Goal: Information Seeking & Learning: Find contact information

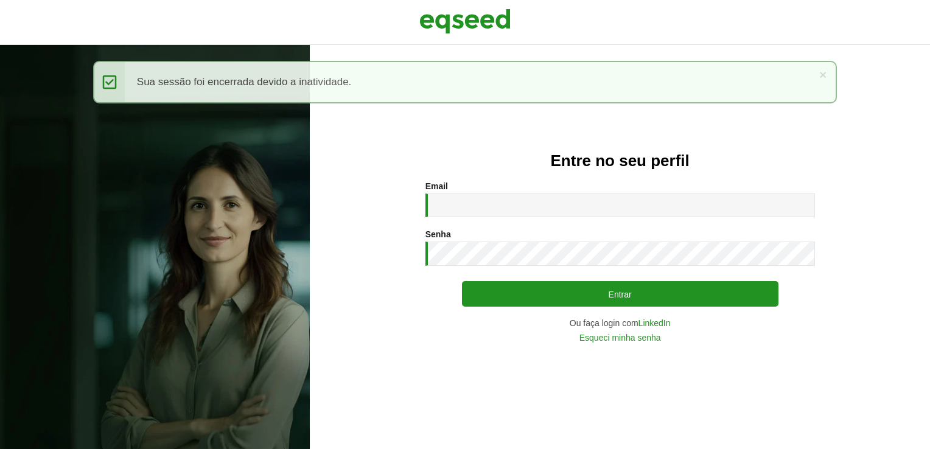
click at [490, 200] on input "Email *" at bounding box center [620, 206] width 390 height 24
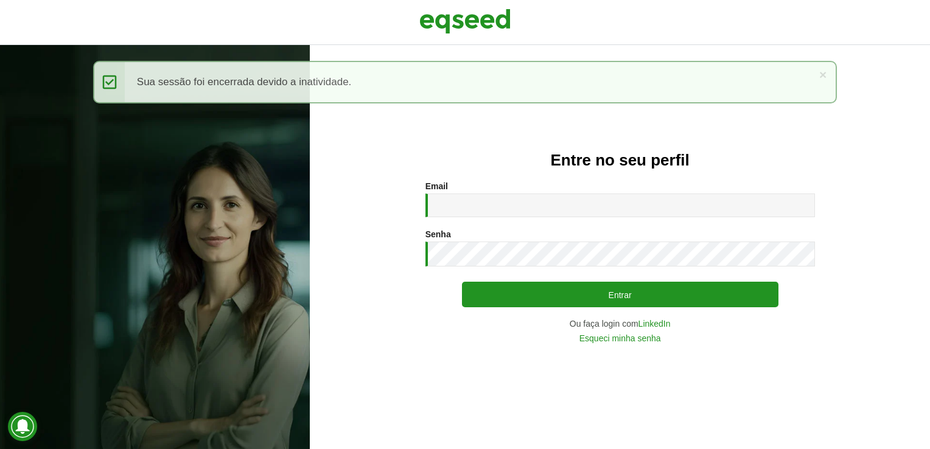
type input "**********"
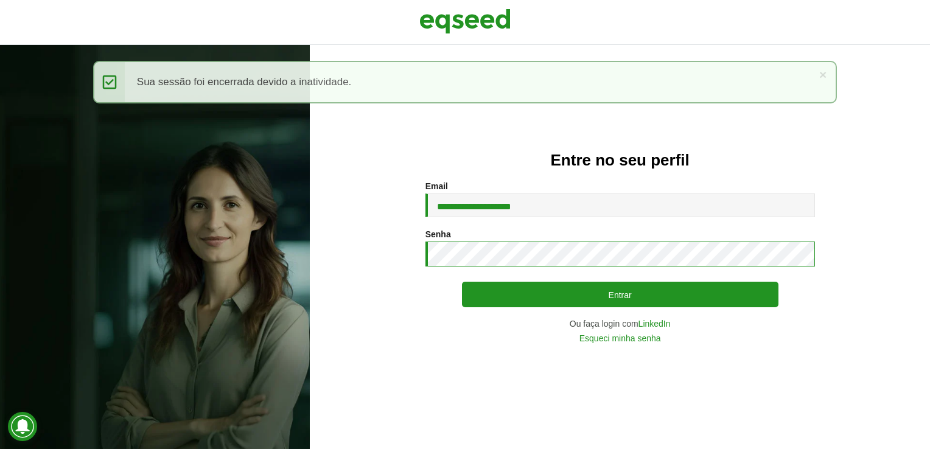
click at [462, 282] on button "Entrar" at bounding box center [620, 295] width 316 height 26
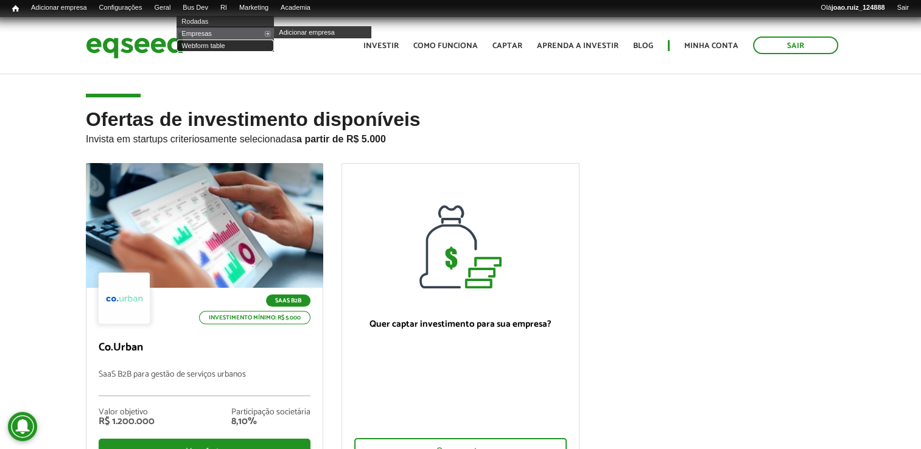
click at [237, 44] on link "Webform table" at bounding box center [224, 46] width 97 height 12
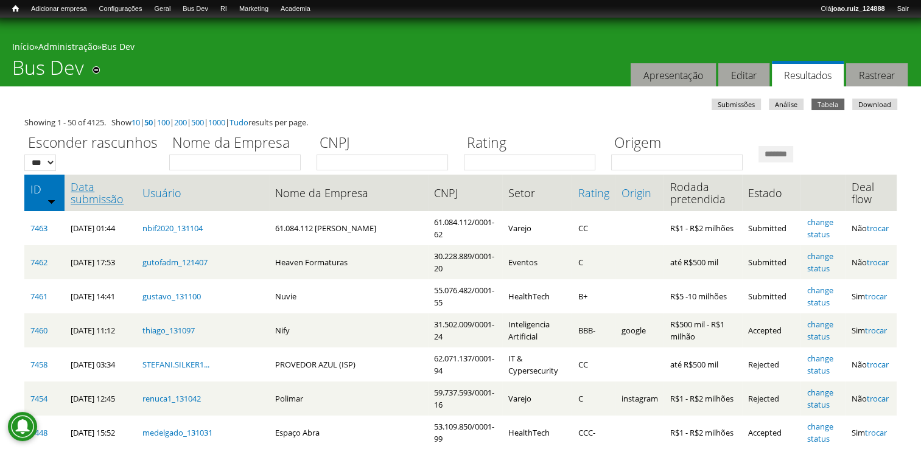
click at [95, 203] on link "Data submissão" at bounding box center [101, 193] width 60 height 24
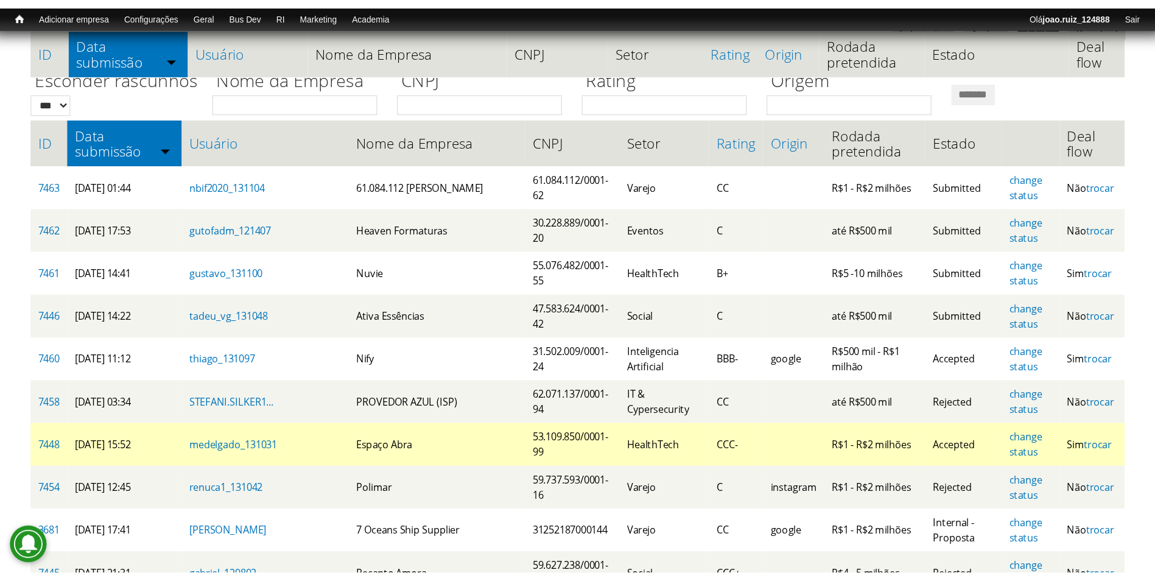
scroll to position [183, 0]
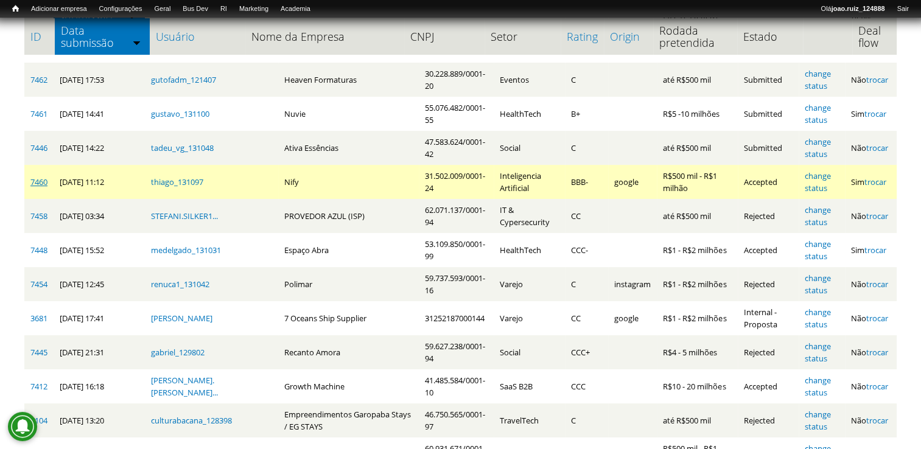
click at [43, 181] on link "7460" at bounding box center [38, 181] width 17 height 11
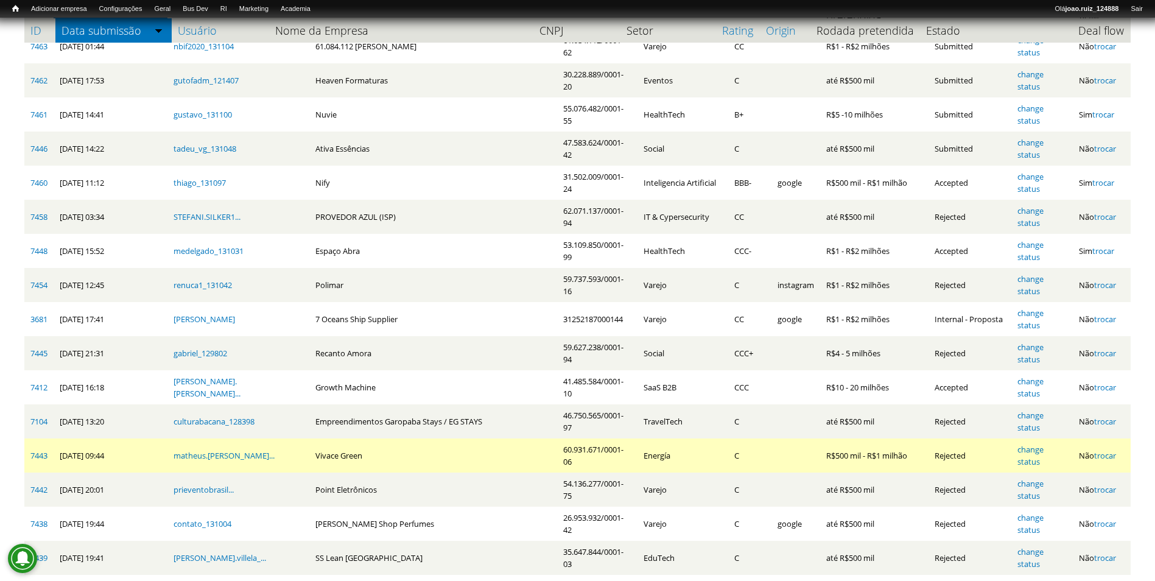
scroll to position [122, 0]
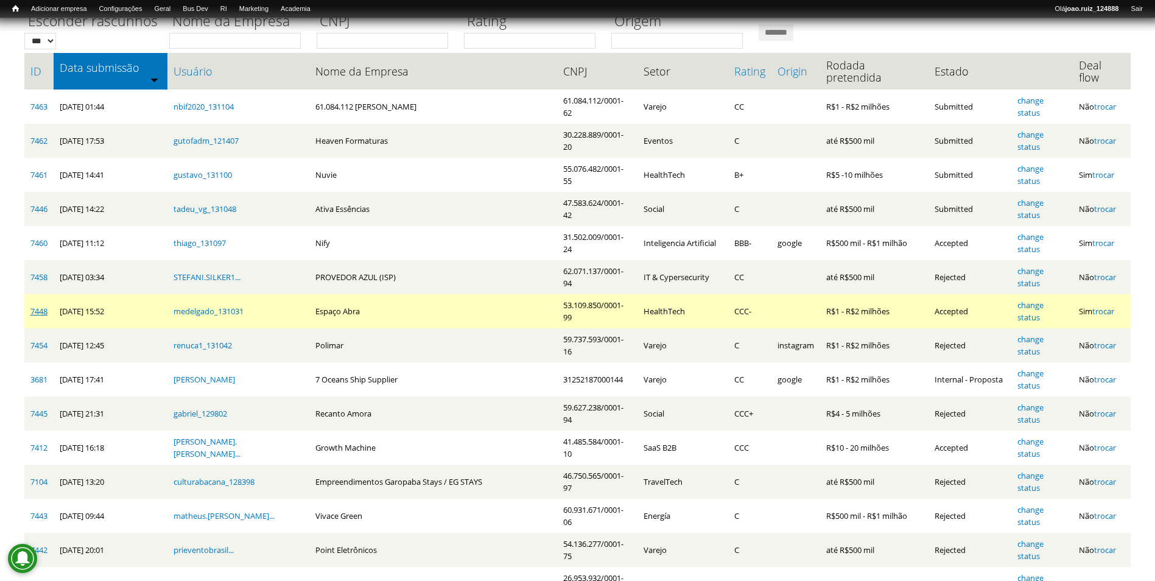
click at [41, 306] on link "7448" at bounding box center [38, 311] width 17 height 11
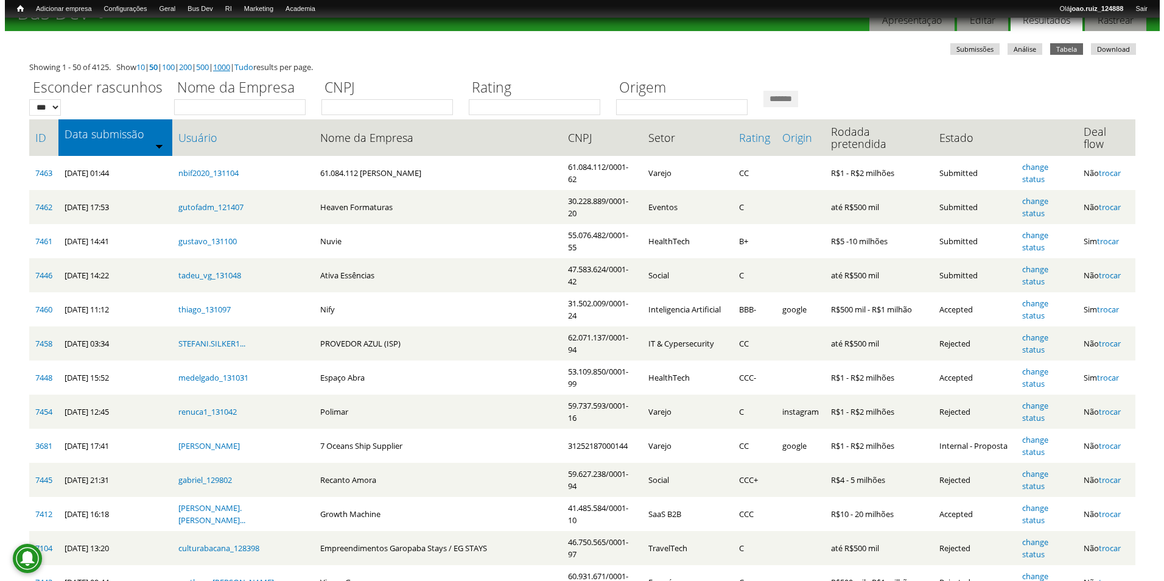
scroll to position [0, 0]
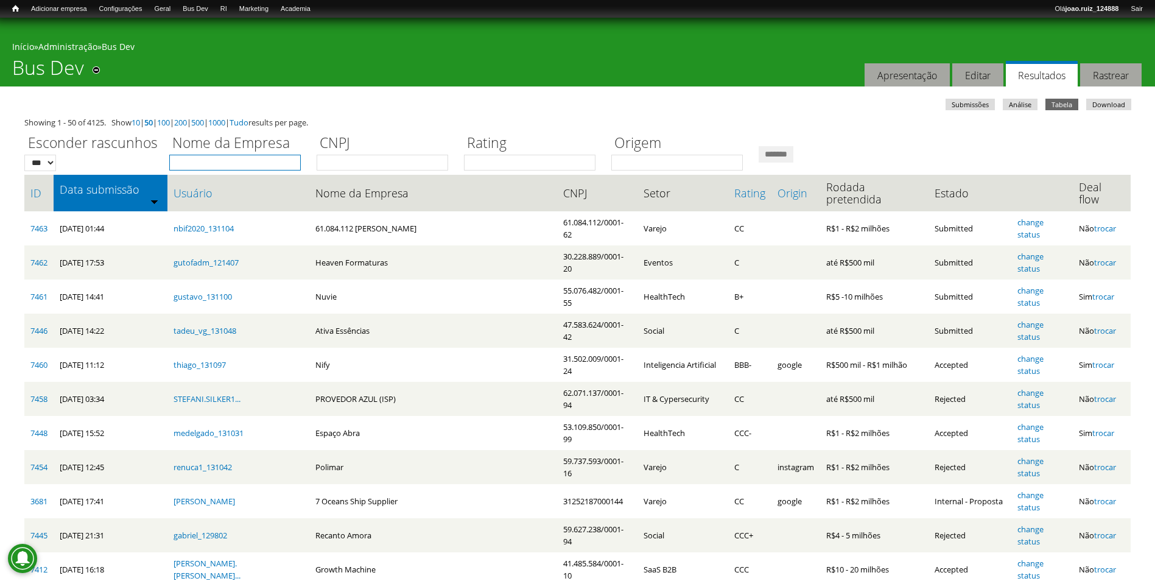
click at [244, 167] on input "Nome da Empresa" at bounding box center [234, 163] width 131 height 16
type input "********"
click at [758, 146] on input "*******" at bounding box center [775, 154] width 35 height 16
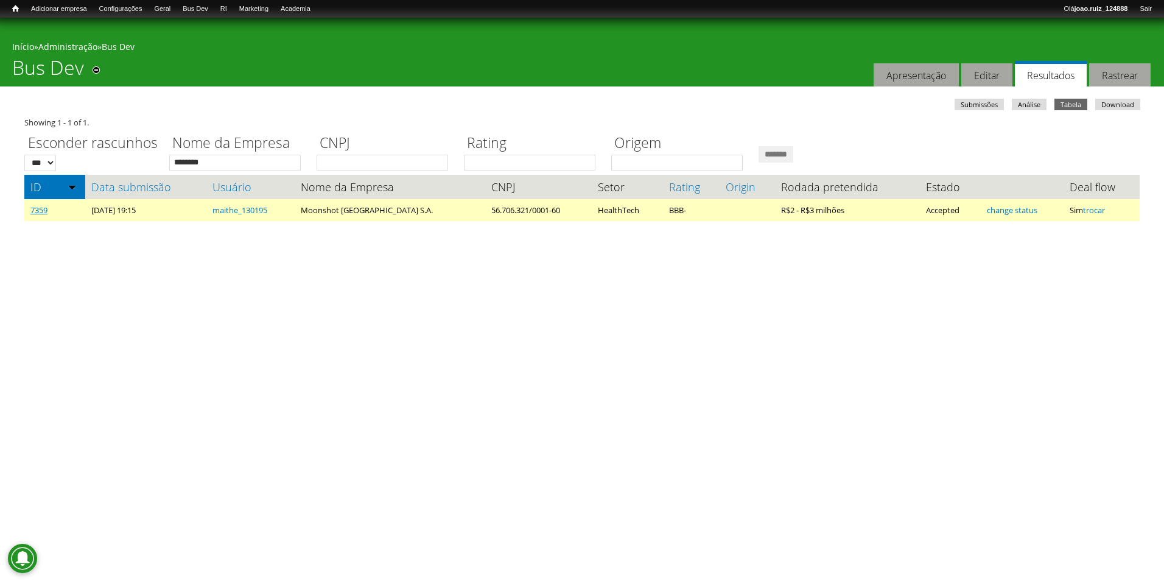
click at [42, 211] on link "7359" at bounding box center [38, 209] width 17 height 11
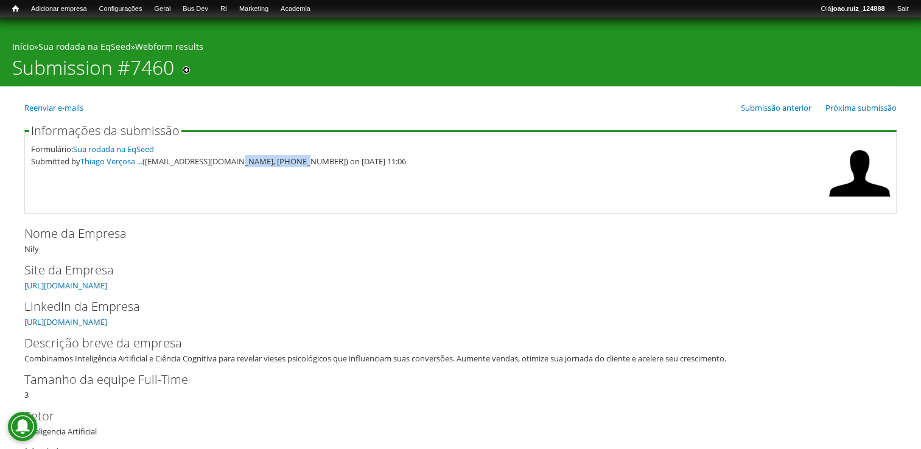
drag, startPoint x: 229, startPoint y: 164, endPoint x: 288, endPoint y: 176, distance: 60.3
click at [288, 176] on fieldset "Informações da submissão Formulário: Sua rodada na EqSeed Submitted by Thiago V…" at bounding box center [460, 169] width 872 height 89
copy div "21) 9 8000-3679"
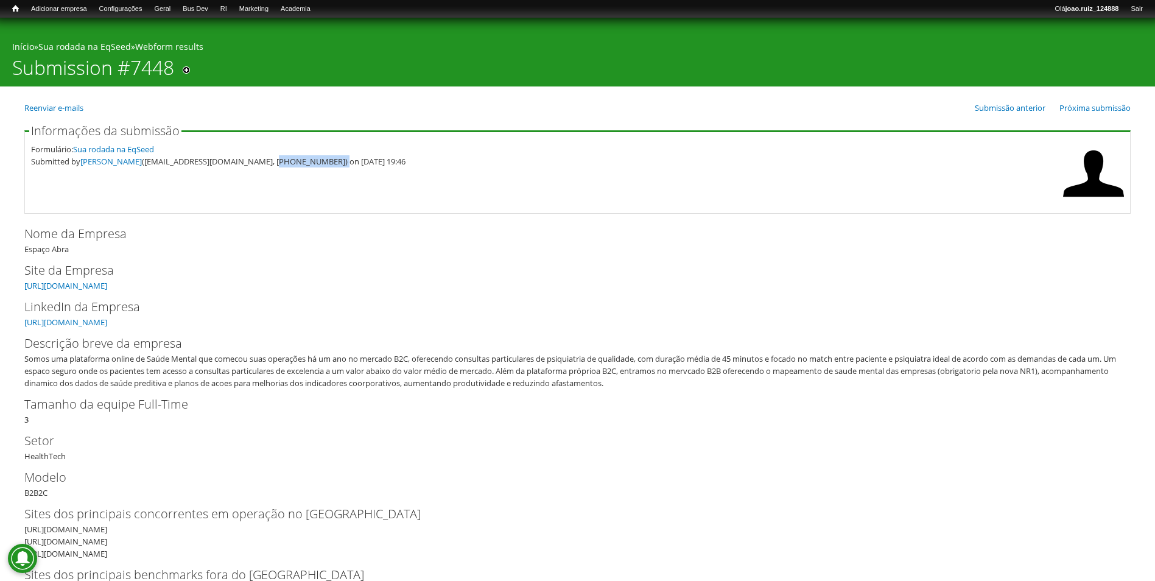
drag, startPoint x: 293, startPoint y: 161, endPoint x: 352, endPoint y: 161, distance: 58.4
click at [352, 161] on div "Submitted by [PERSON_NAME] ([EMAIL_ADDRESS][DOMAIN_NAME], [PHONE_NUMBER]) on [D…" at bounding box center [544, 161] width 1026 height 12
copy div "32) [PHONE_NUMBER]"
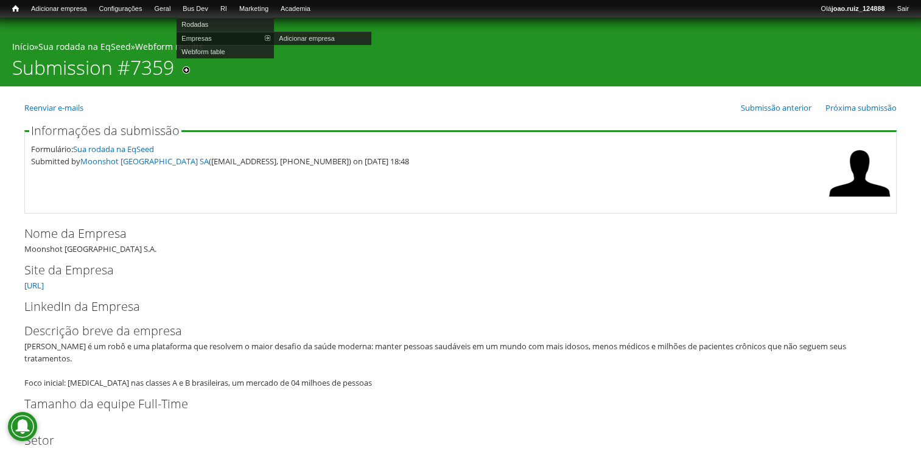
click at [222, 38] on link "Empresas" at bounding box center [224, 38] width 97 height 13
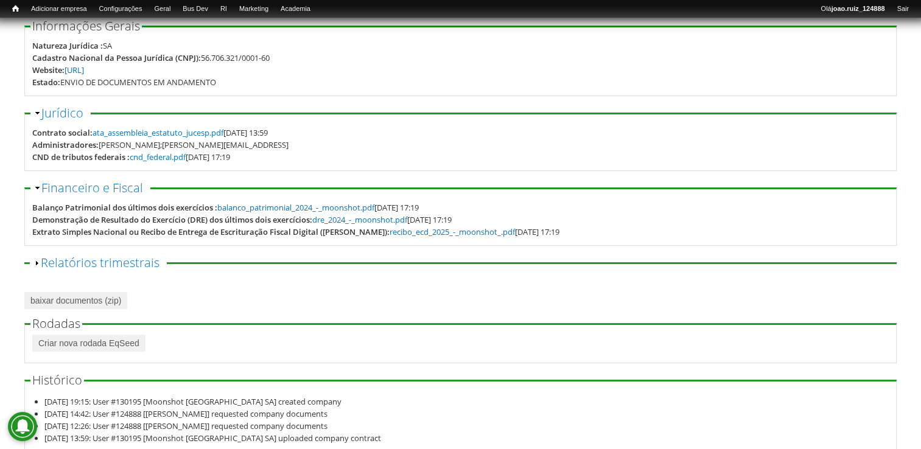
scroll to position [147, 0]
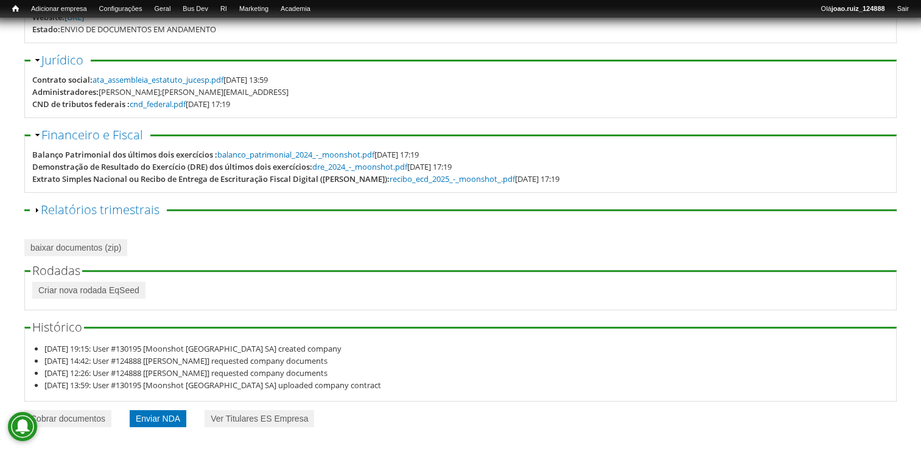
click at [186, 422] on link "Enviar NDA" at bounding box center [158, 418] width 57 height 17
